Goal: Task Accomplishment & Management: Manage account settings

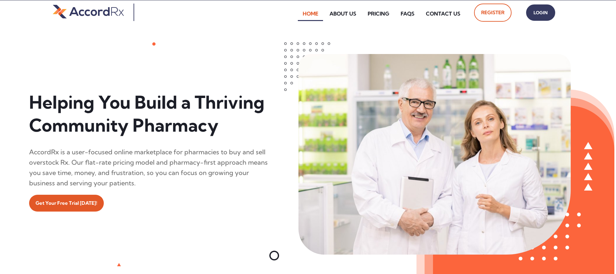
click at [295, 13] on span "Login" at bounding box center [541, 12] width 16 height 9
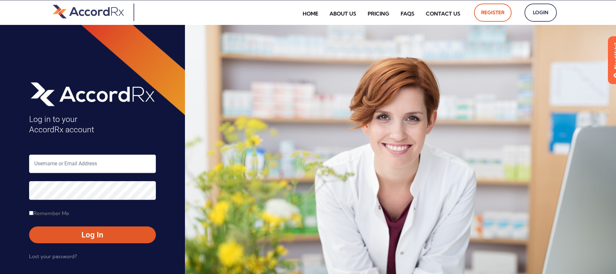
click at [63, 166] on input "text" at bounding box center [92, 164] width 127 height 18
type input "ARX-Erica"
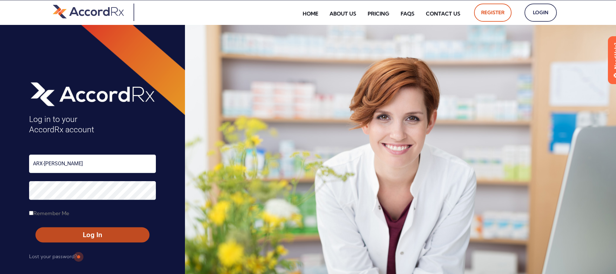
click at [78, 236] on span "Log In" at bounding box center [92, 234] width 102 height 9
